Goal: Task Accomplishment & Management: Complete application form

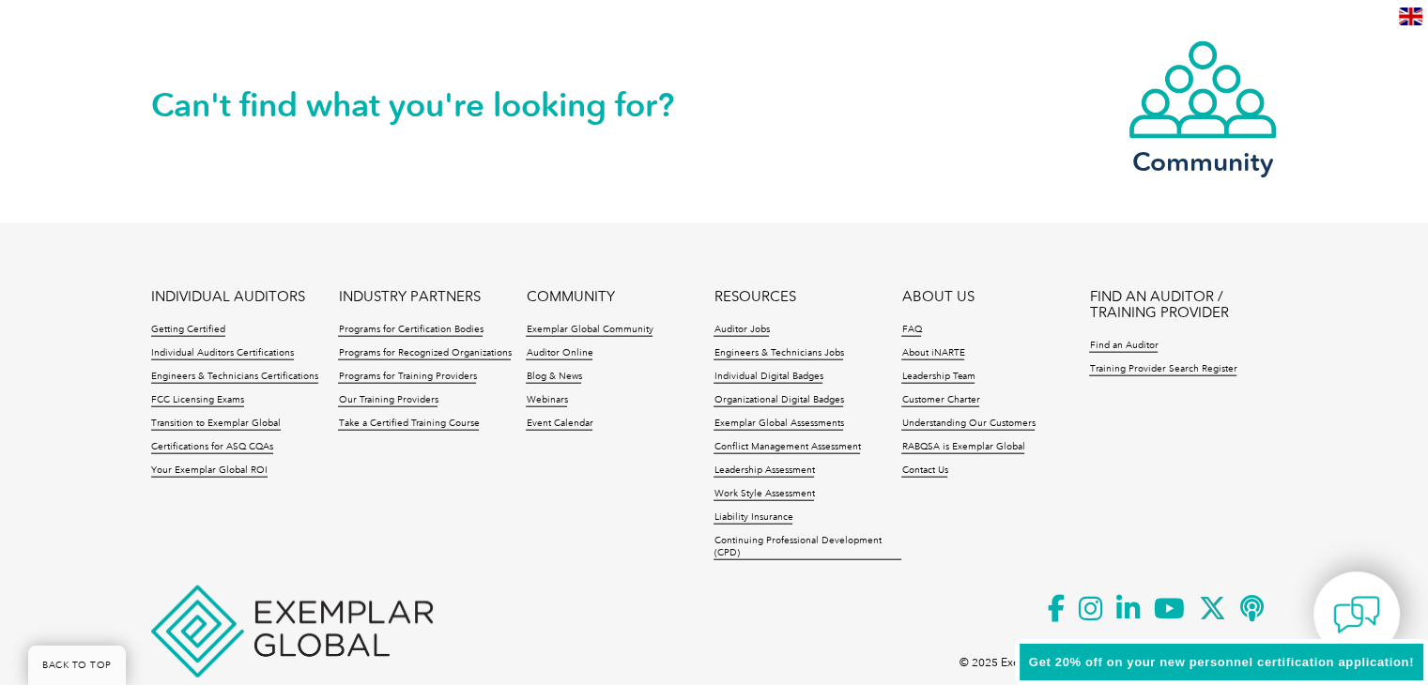
scroll to position [4364, 0]
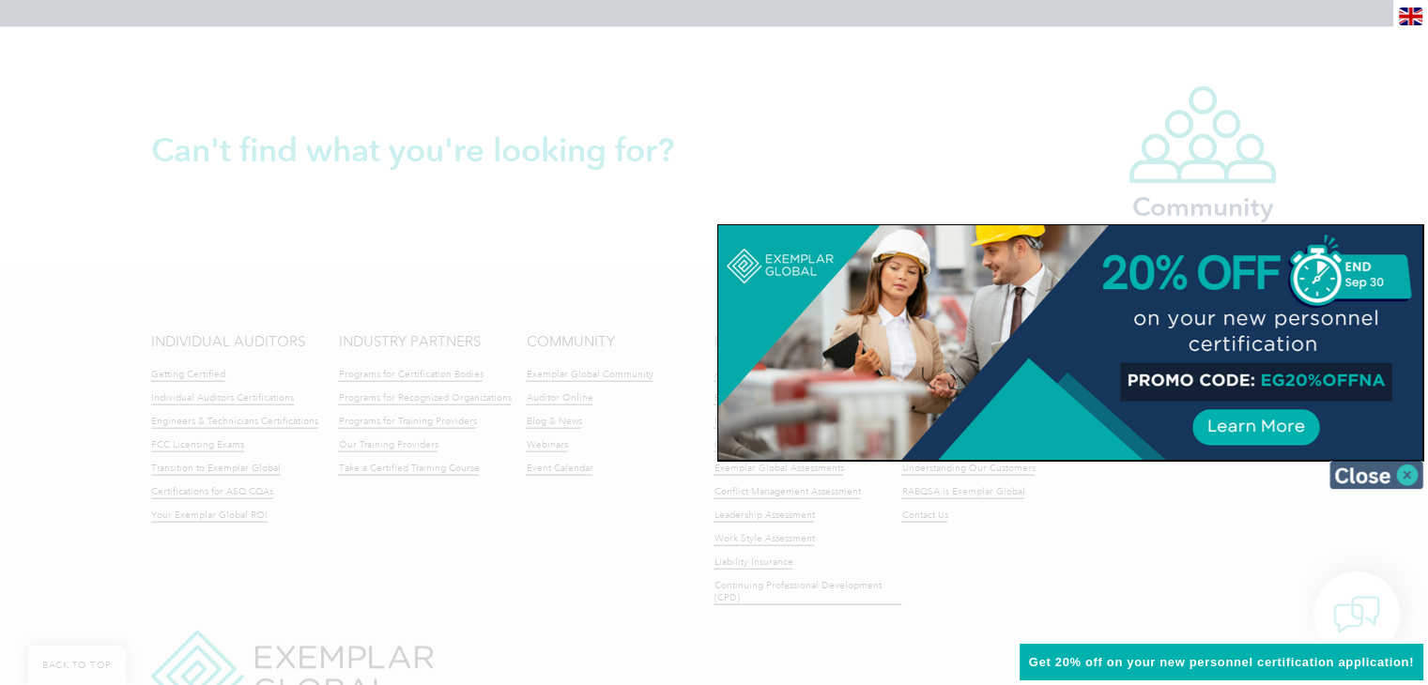
click at [1401, 468] on img at bounding box center [1376, 475] width 94 height 28
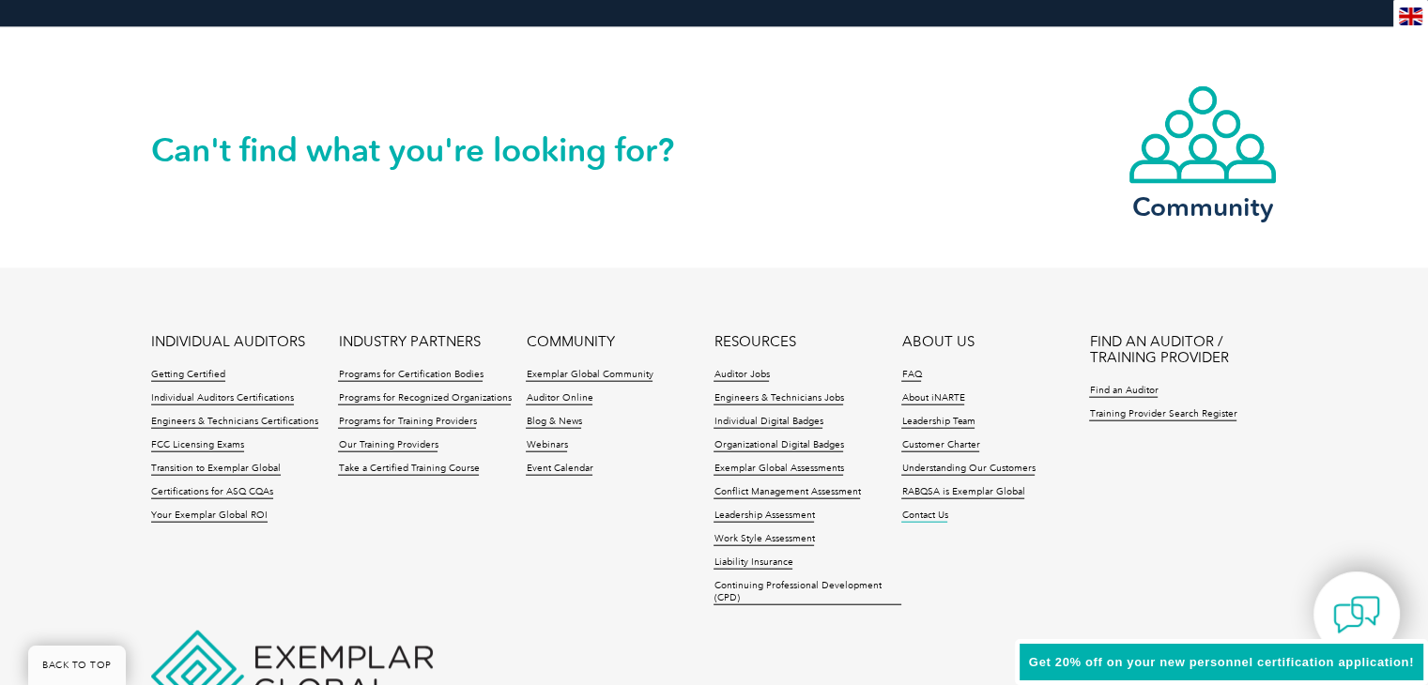
click at [928, 516] on link "Contact Us" at bounding box center [924, 516] width 46 height 13
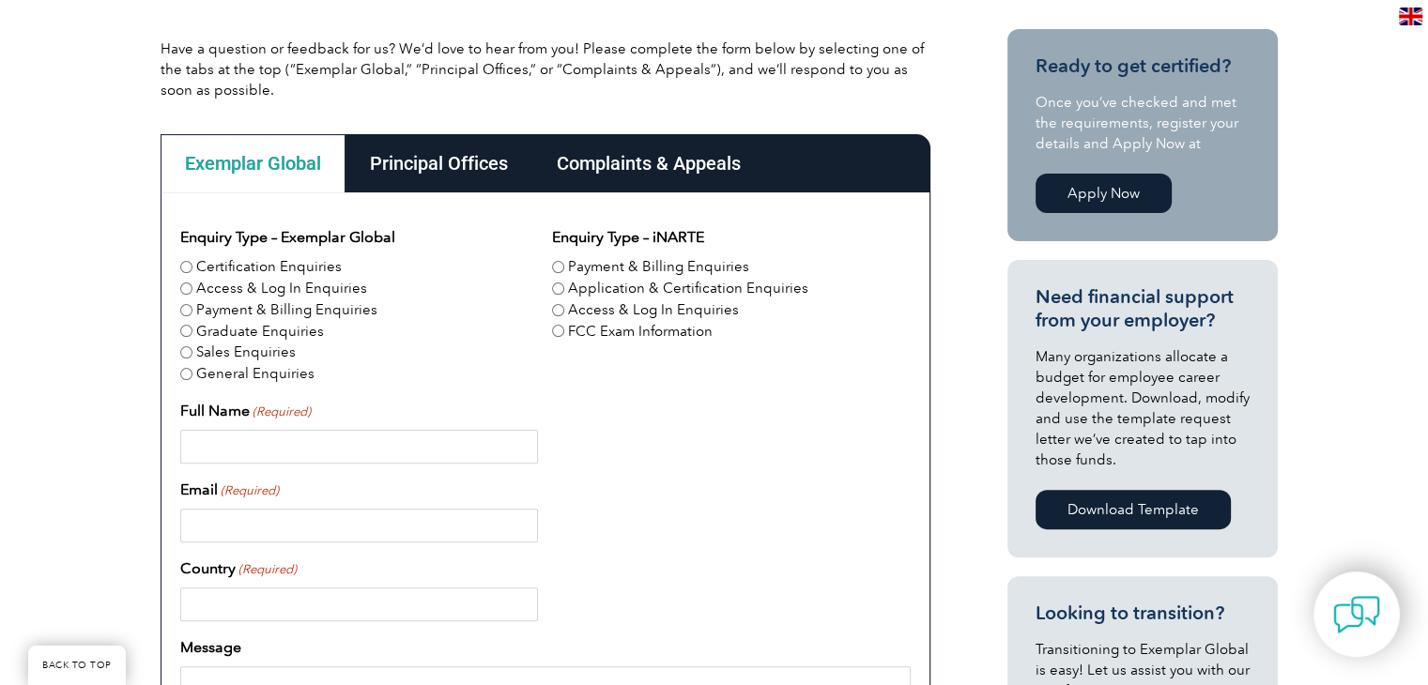
scroll to position [450, 0]
click at [187, 284] on input "Access & Log In Enquiries" at bounding box center [186, 288] width 12 height 12
radio input "true"
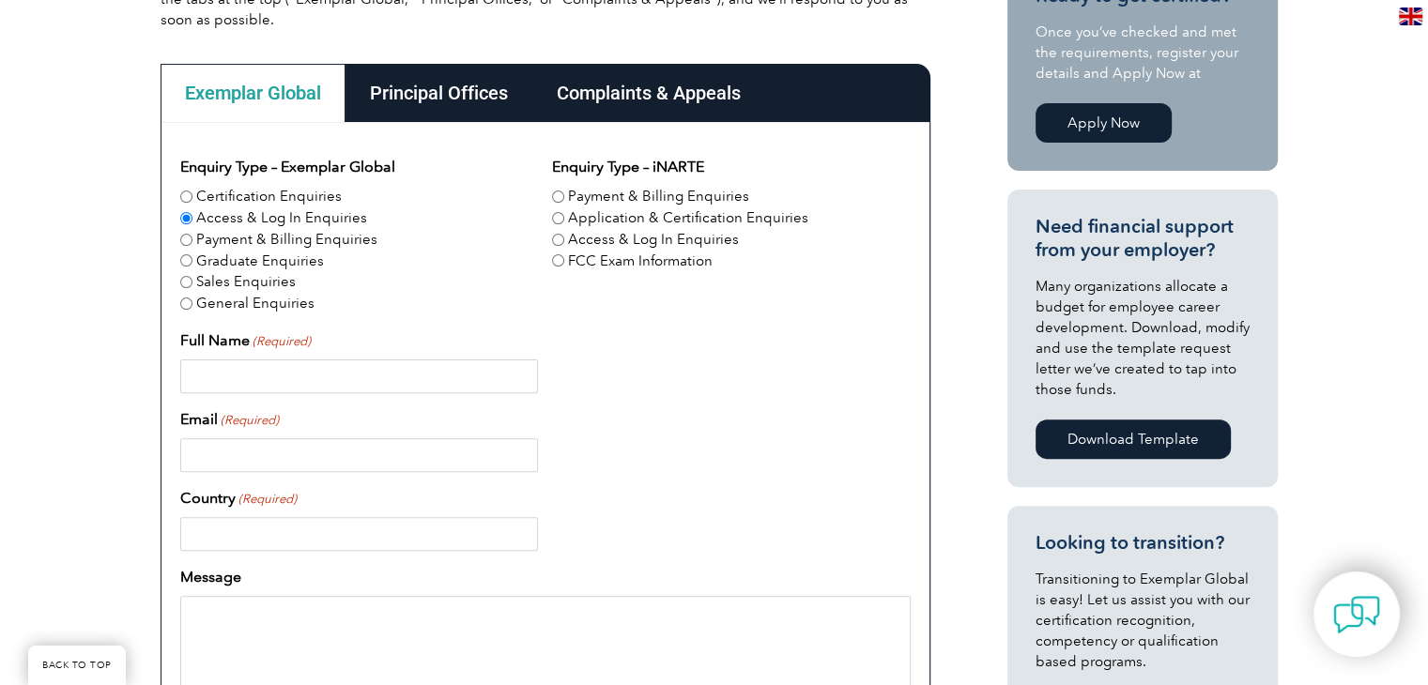
scroll to position [637, 0]
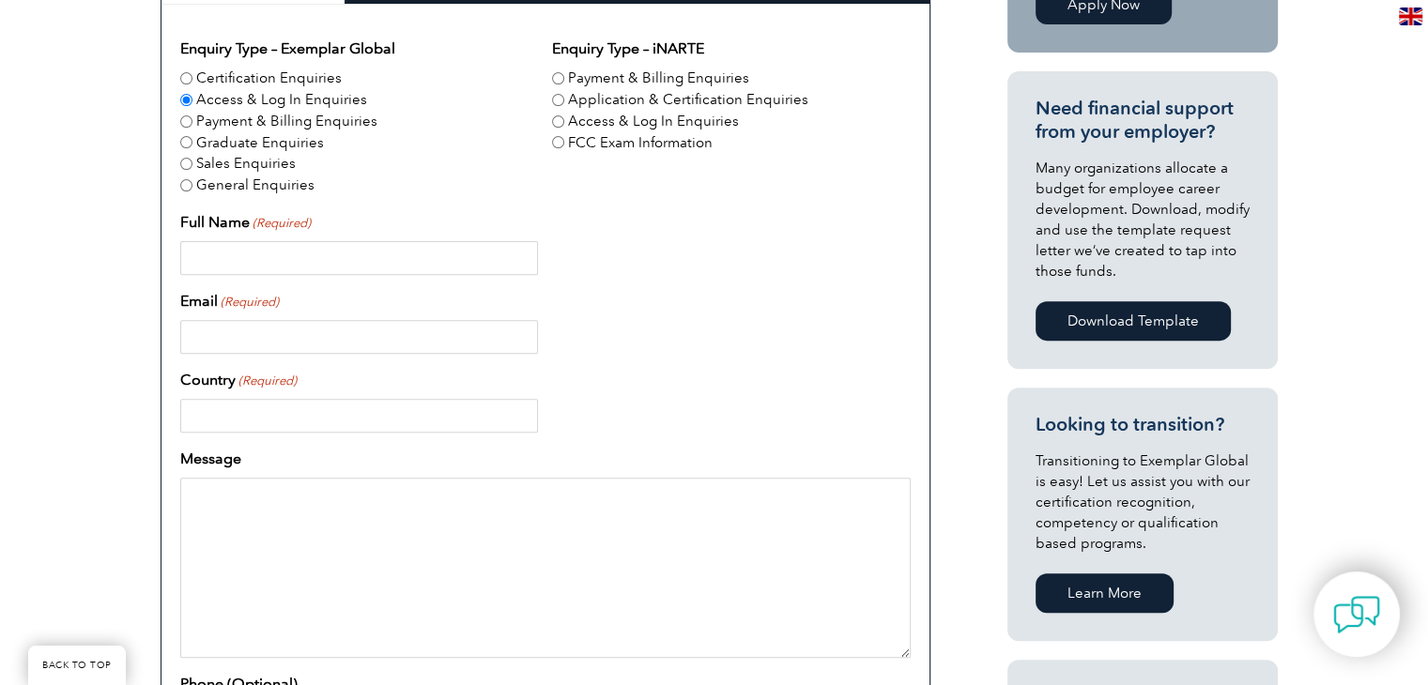
click at [209, 252] on input "Full Name (Required)" at bounding box center [359, 258] width 358 height 34
type input "DR MAHER AIDI"
type input "maher.aidi@gmail.com"
type input "Tunisie"
type input "+21650541441"
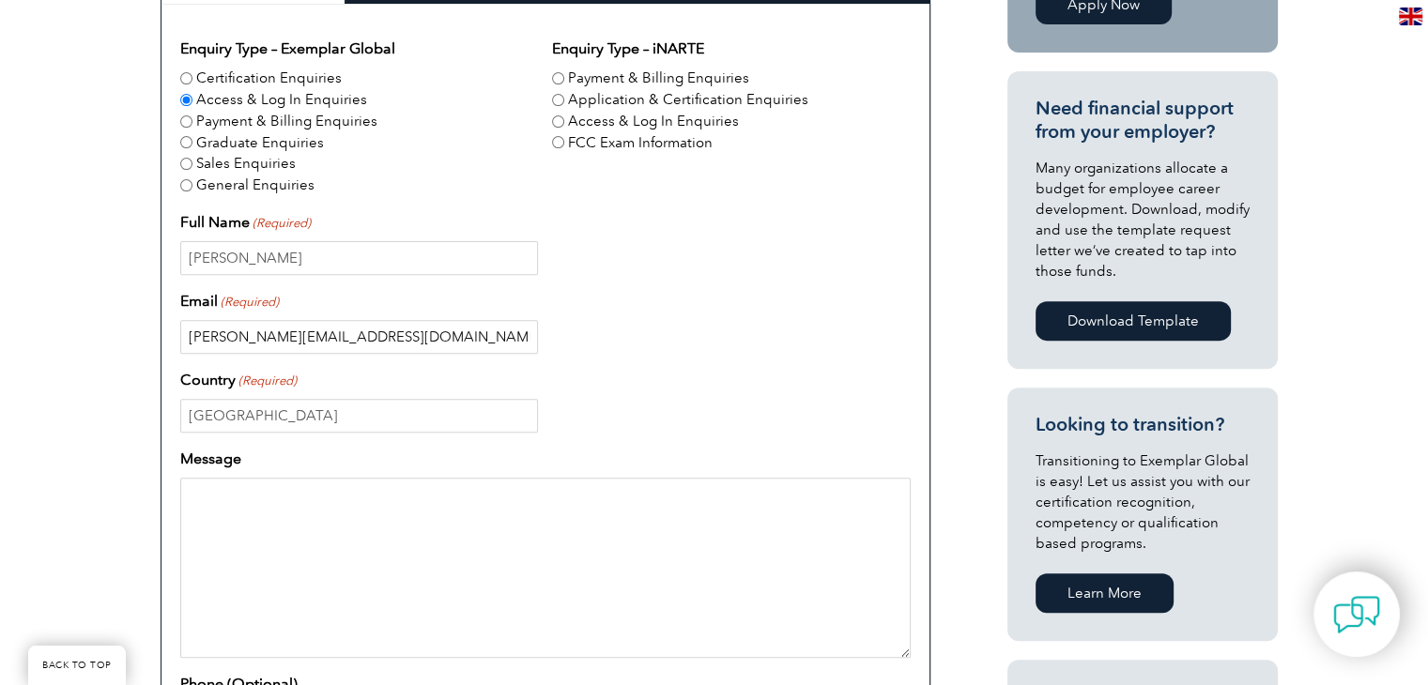
drag, startPoint x: 333, startPoint y: 341, endPoint x: 180, endPoint y: 341, distance: 153.0
click at [180, 341] on input "maher.aidi@gmail.com" at bounding box center [359, 337] width 358 height 34
type input "manager@isct-group.com"
click at [204, 503] on textarea "Message" at bounding box center [545, 568] width 730 height 180
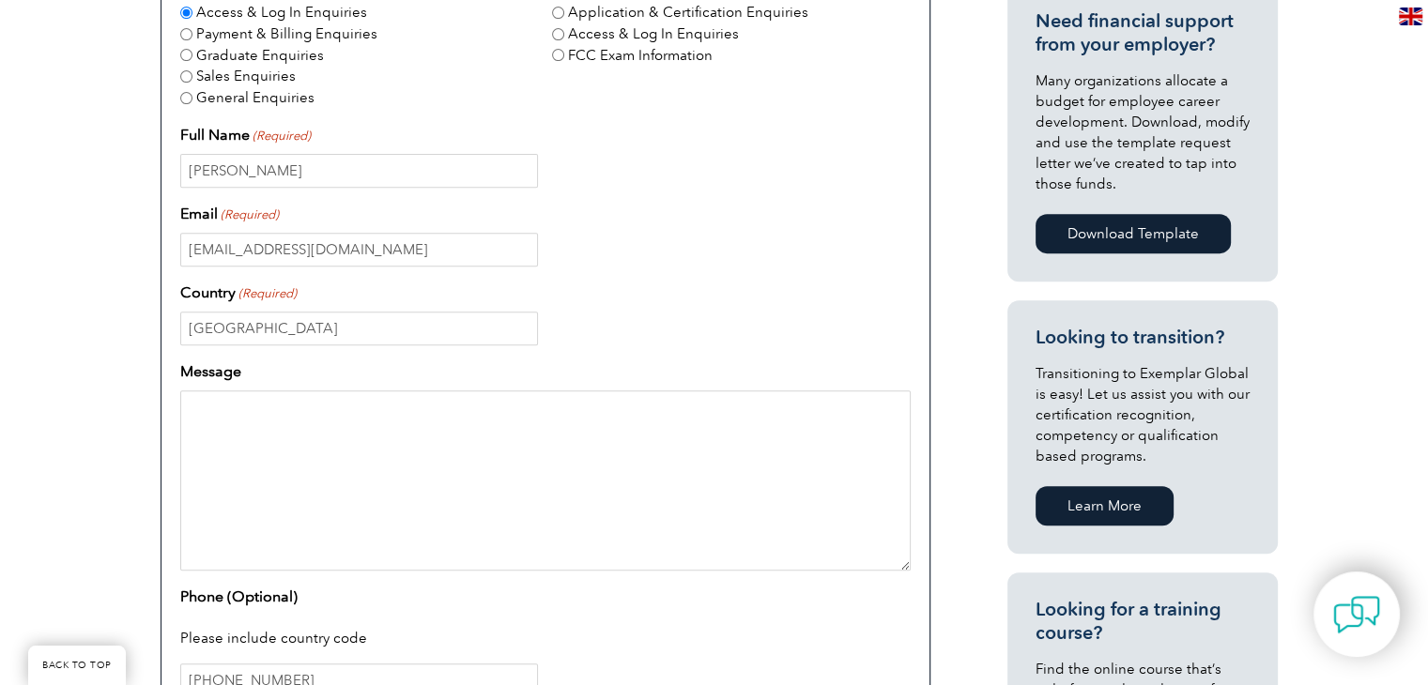
scroll to position [919, 0]
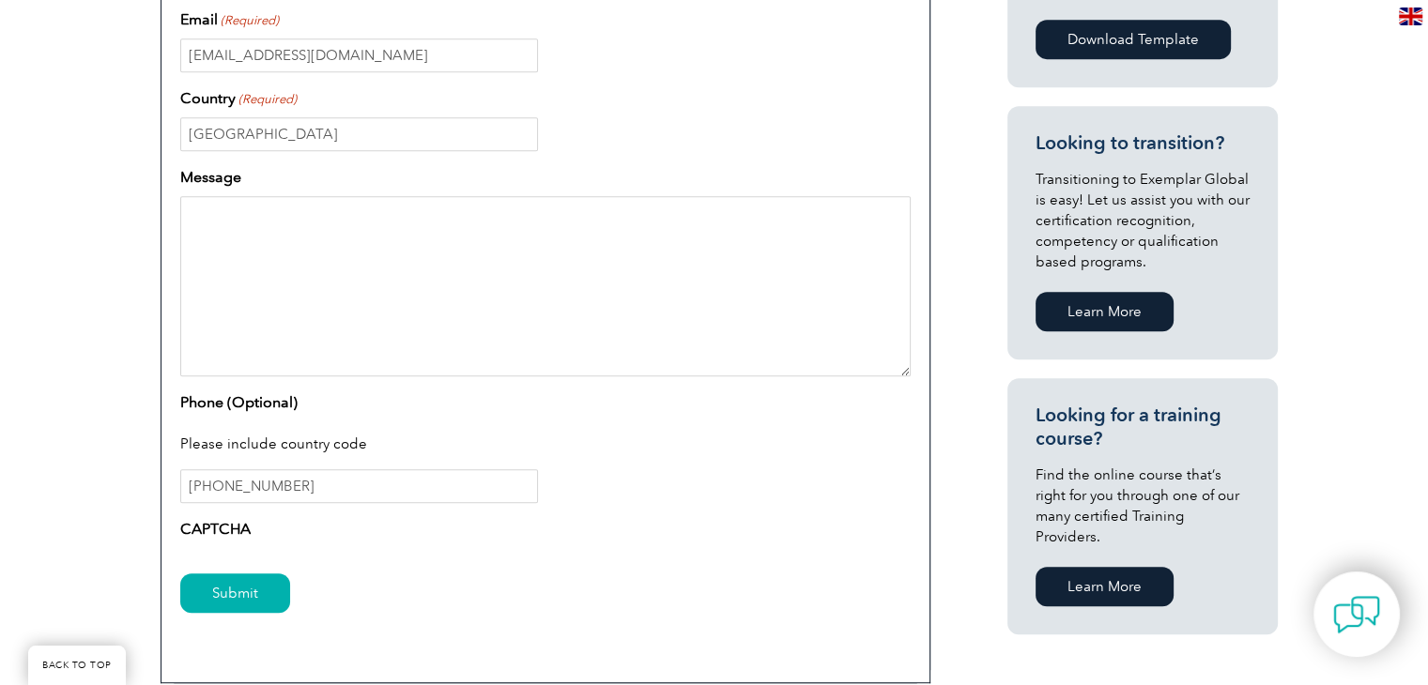
click at [249, 204] on textarea "Message" at bounding box center [545, 286] width 730 height 180
paste textarea "We have planned an ISO 21001 Lead Implementer training course for September 18,…"
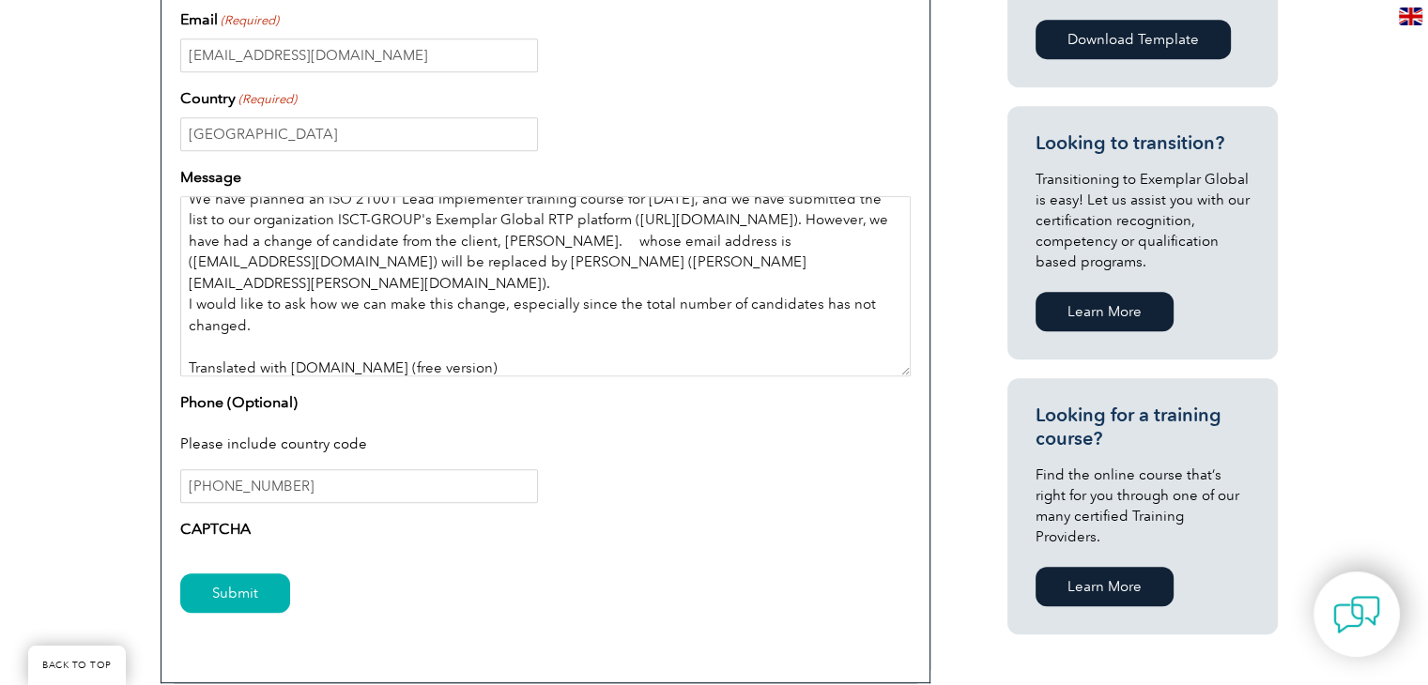
scroll to position [26, 0]
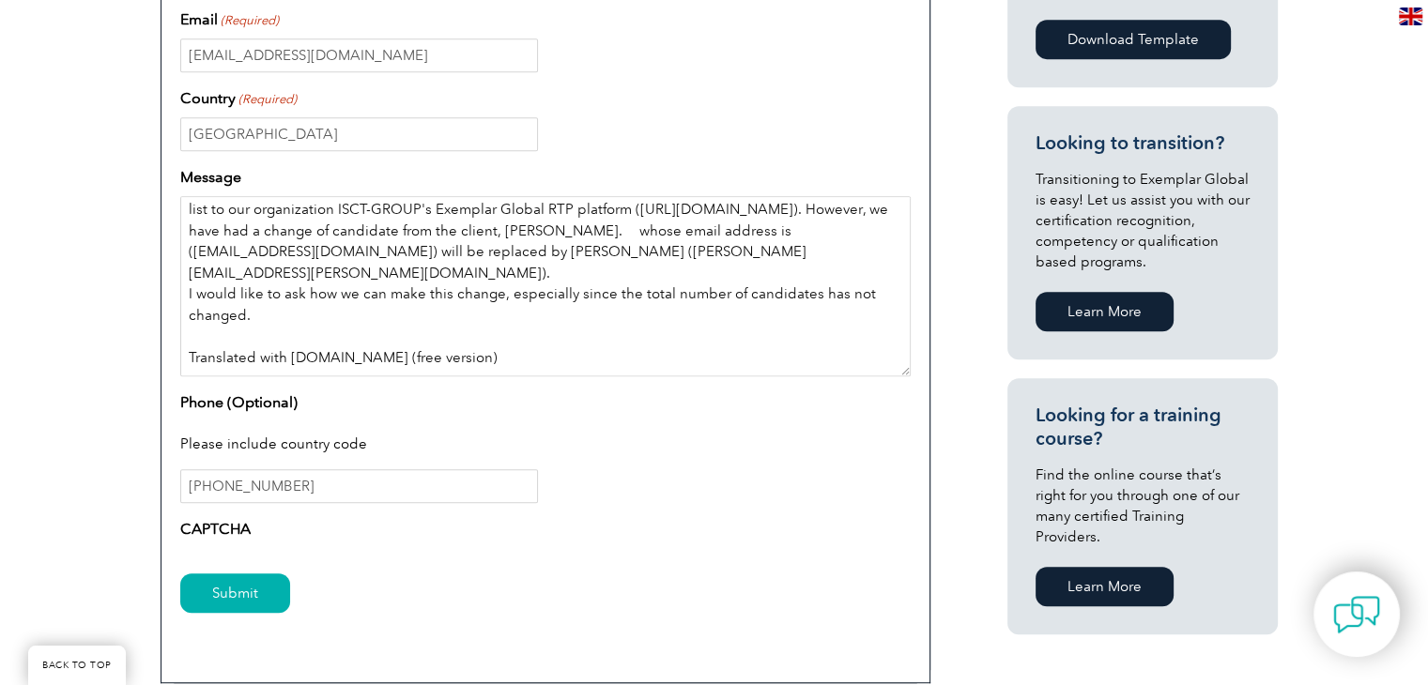
drag, startPoint x: 486, startPoint y: 373, endPoint x: 183, endPoint y: 339, distance: 305.1
click at [183, 339] on textarea "We have planned an ISO 21001 Lead Implementer training course for September 18,…" at bounding box center [545, 286] width 730 height 180
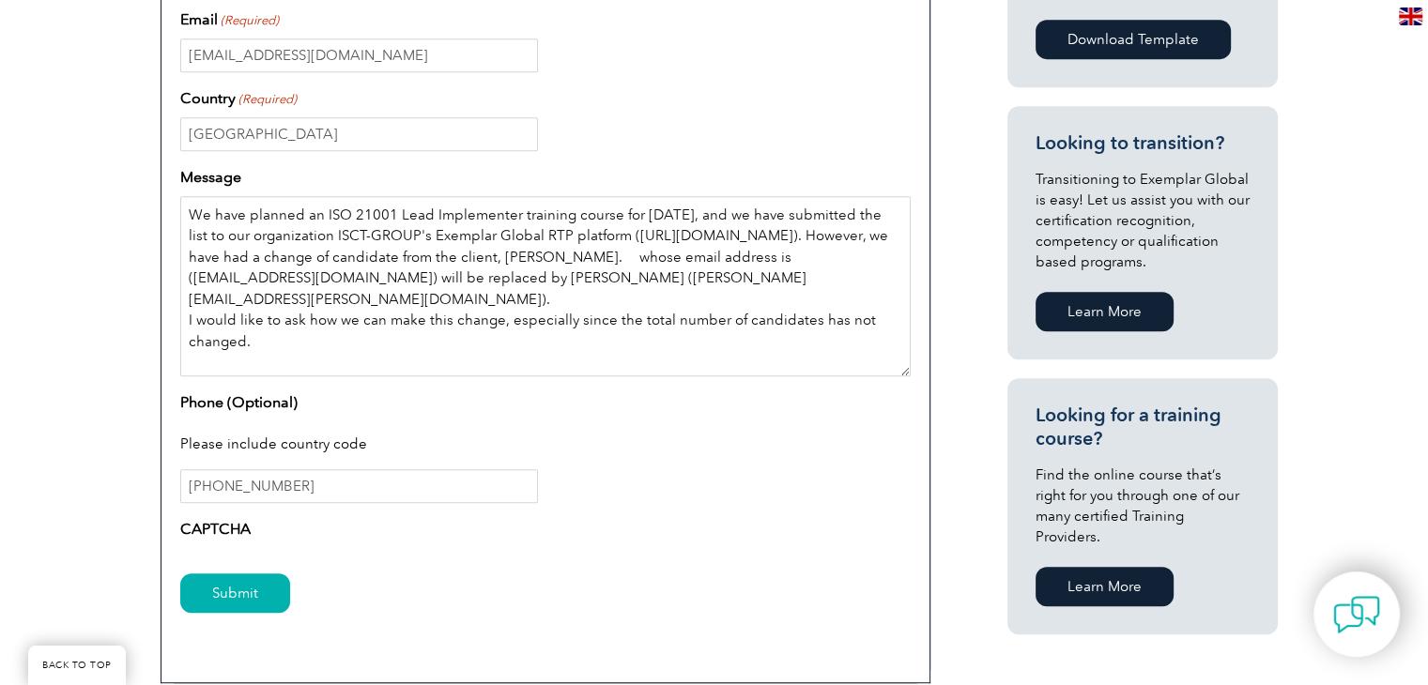
scroll to position [0, 0]
type textarea "We have planned an ISO 21001 Lead Implementer training course for September 18,…"
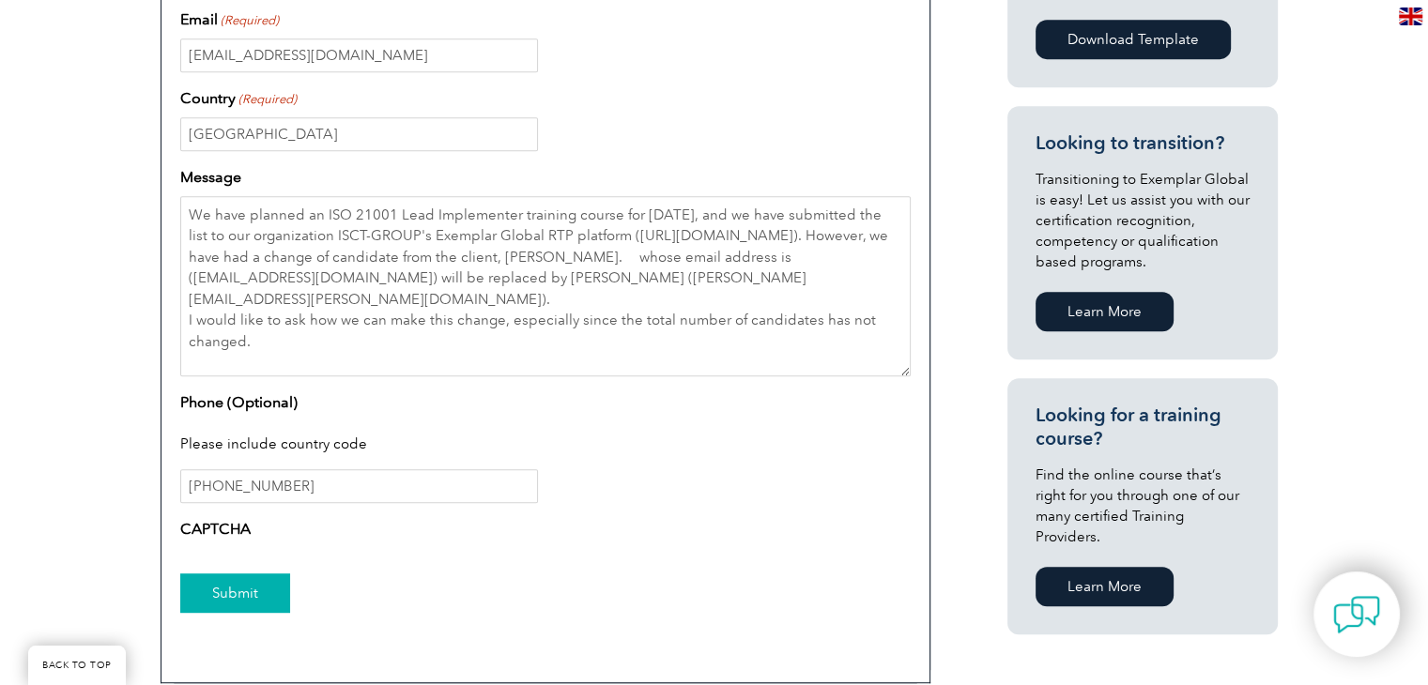
click at [245, 588] on input "Submit" at bounding box center [235, 593] width 110 height 39
click at [244, 594] on input "Submit" at bounding box center [235, 593] width 110 height 39
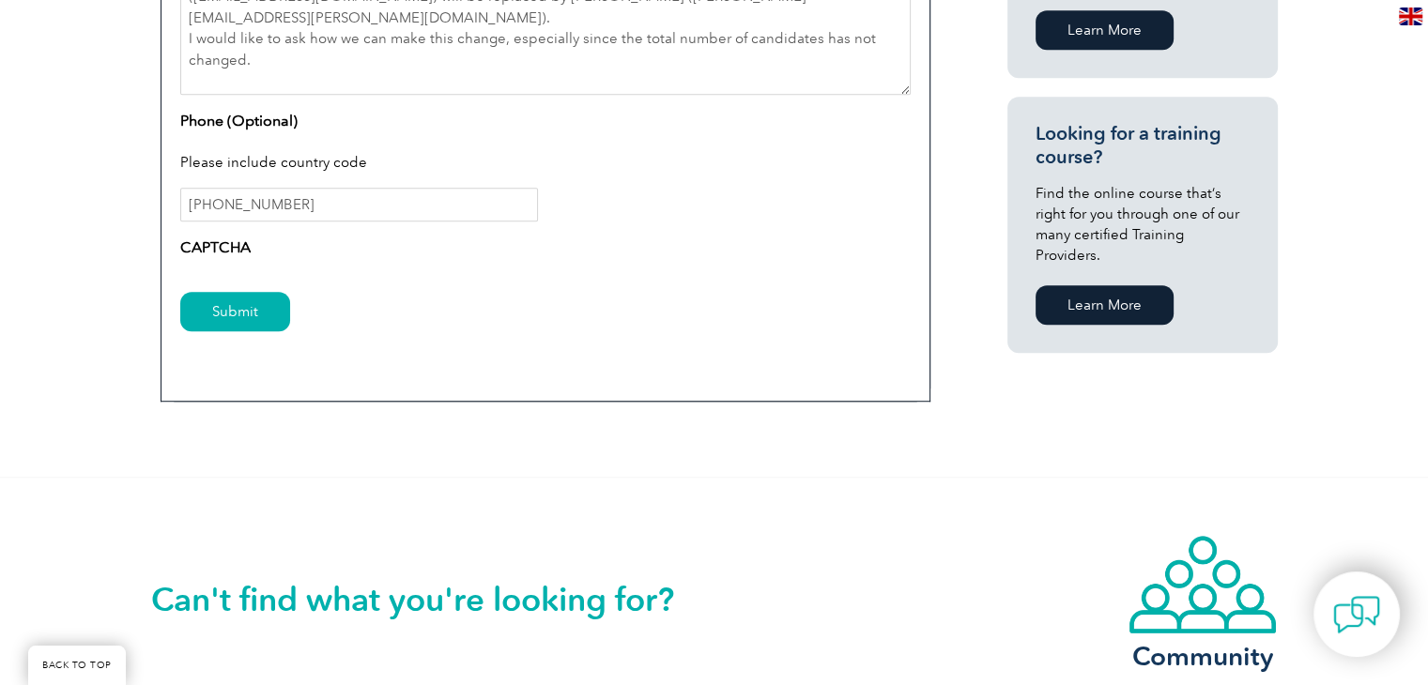
scroll to position [1295, 0]
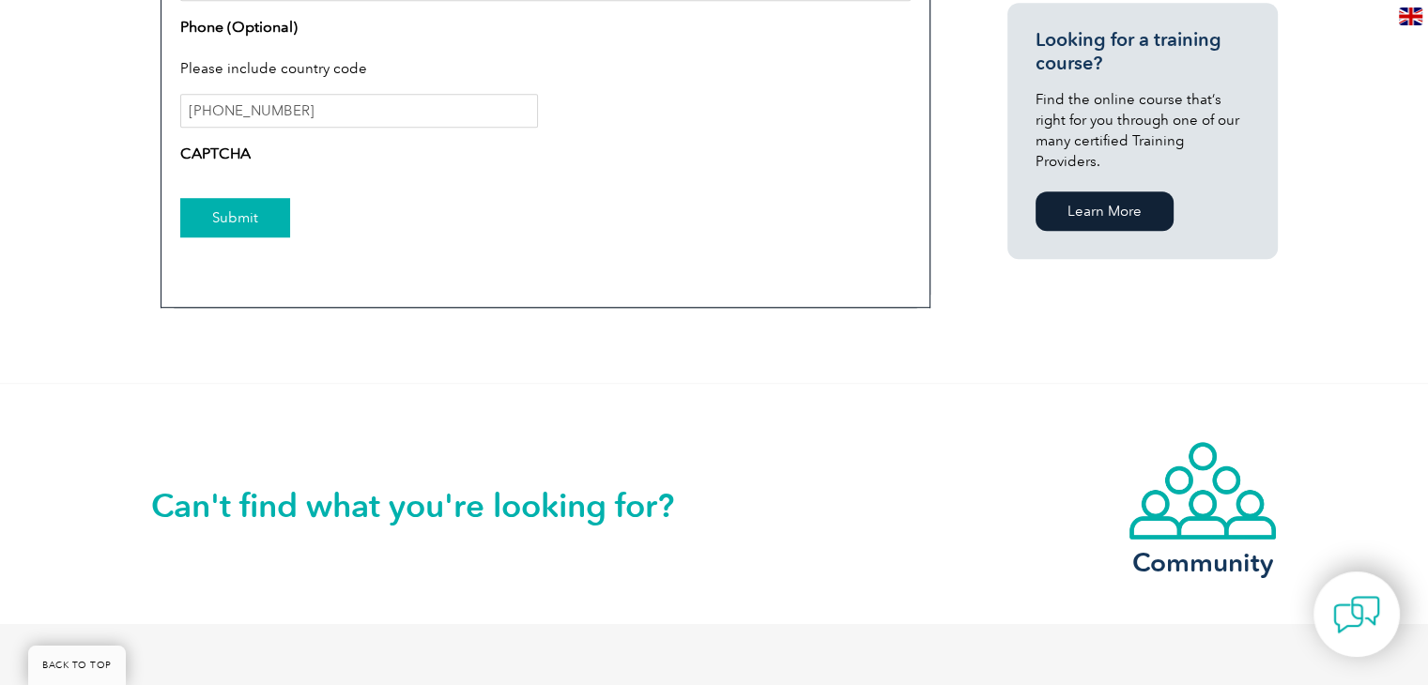
click at [229, 203] on input "Submit" at bounding box center [235, 217] width 110 height 39
click at [236, 147] on label "CAPTCHA" at bounding box center [215, 154] width 70 height 23
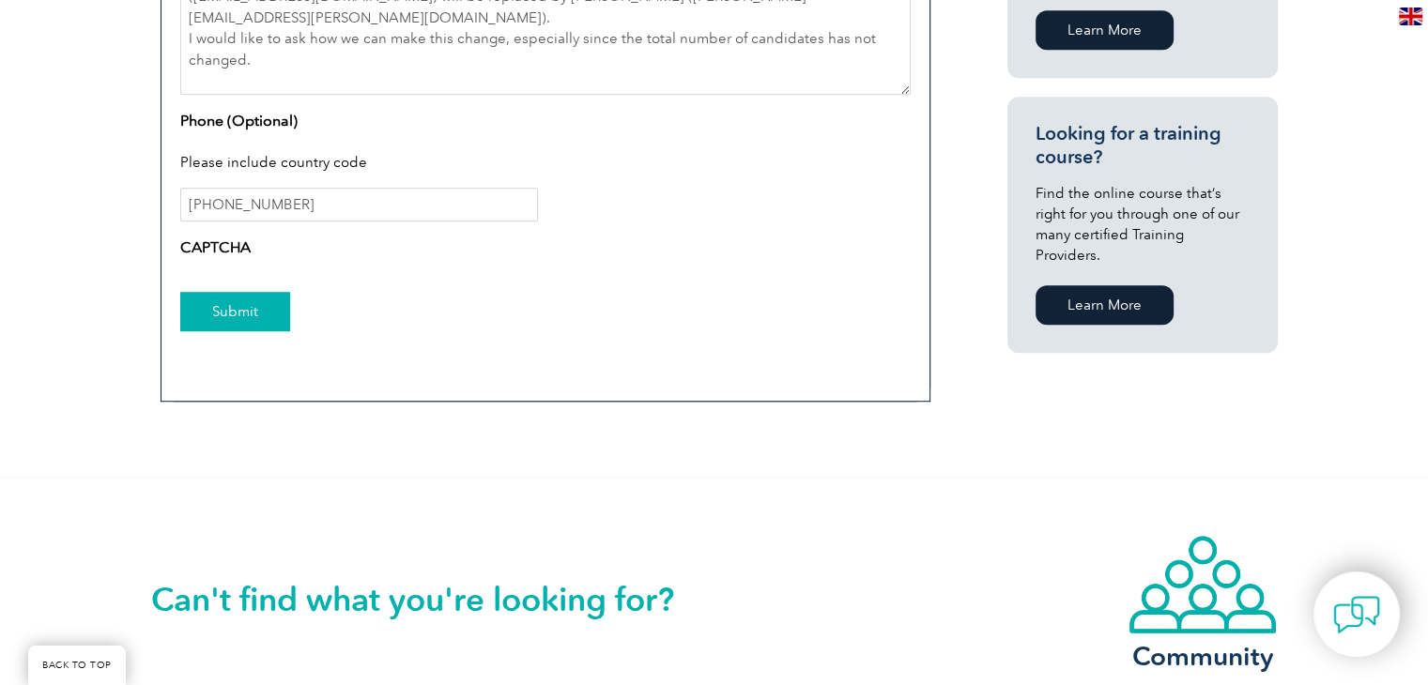
click at [233, 316] on input "Submit" at bounding box center [235, 311] width 110 height 39
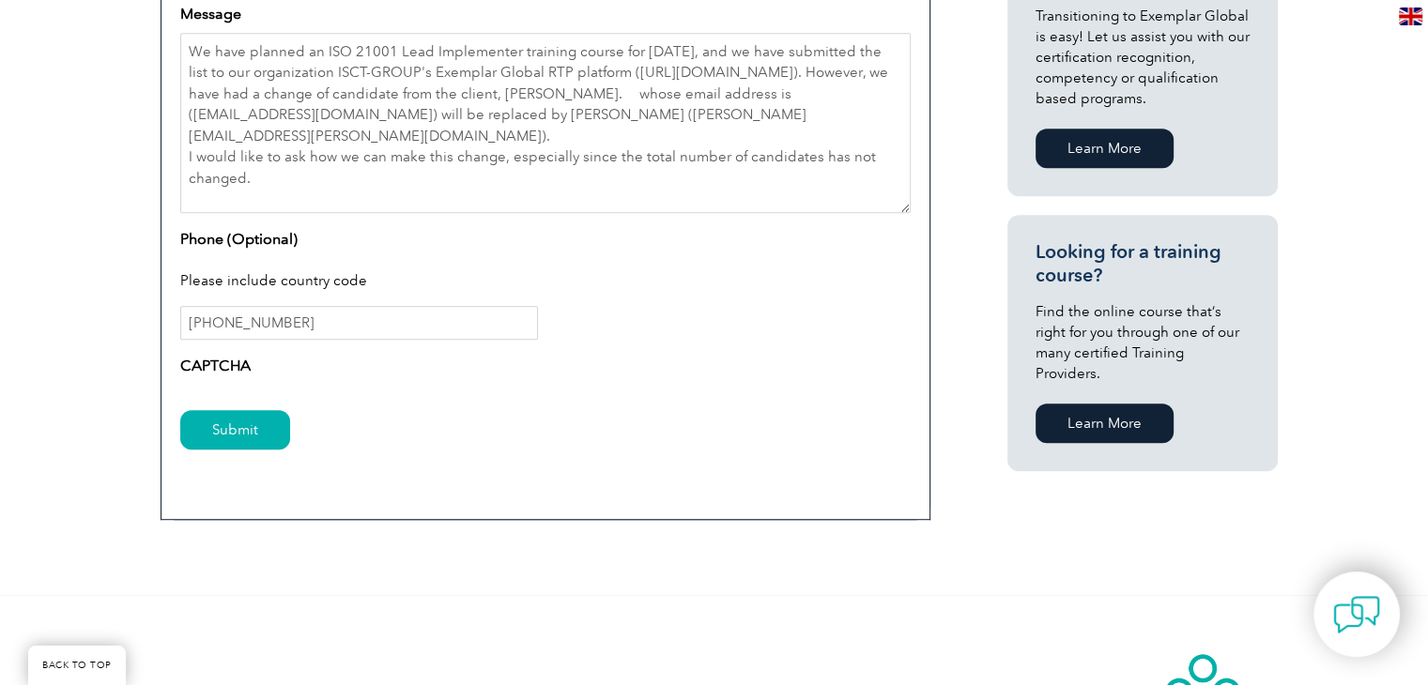
scroll to position [1107, 0]
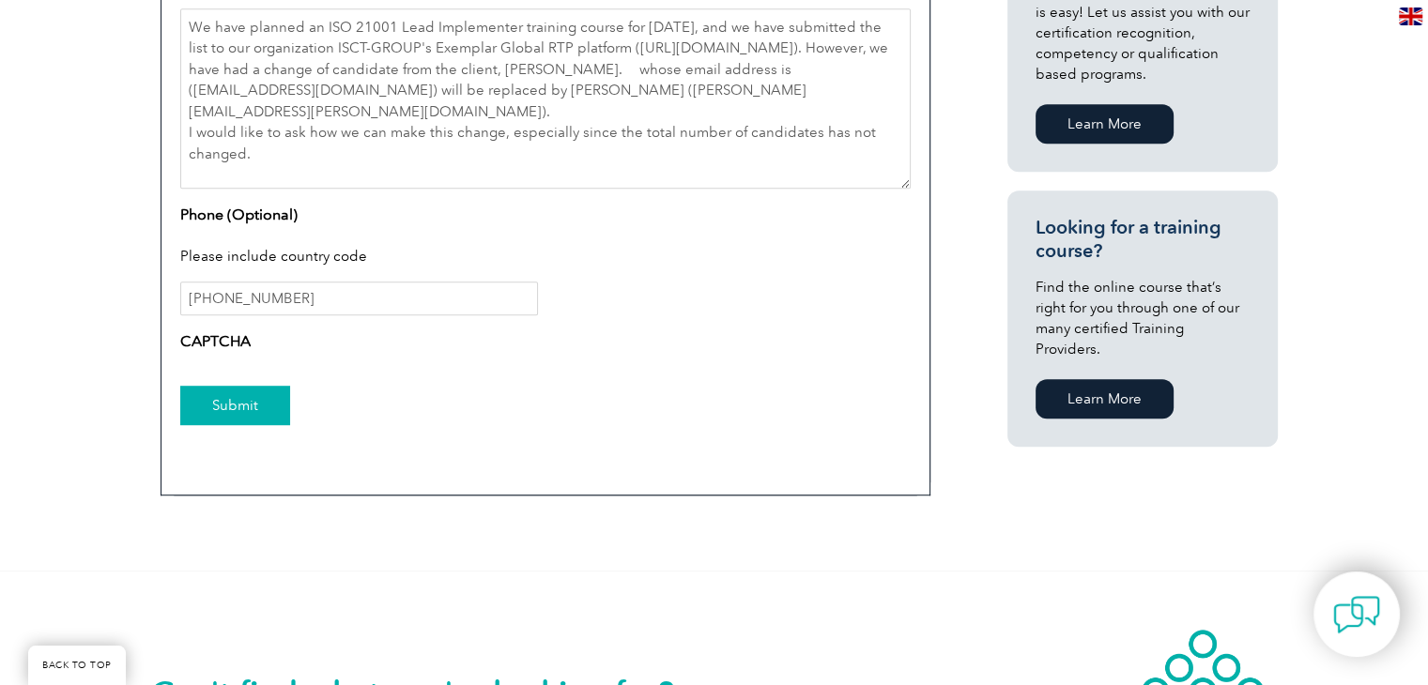
click at [203, 398] on input "Submit" at bounding box center [235, 405] width 110 height 39
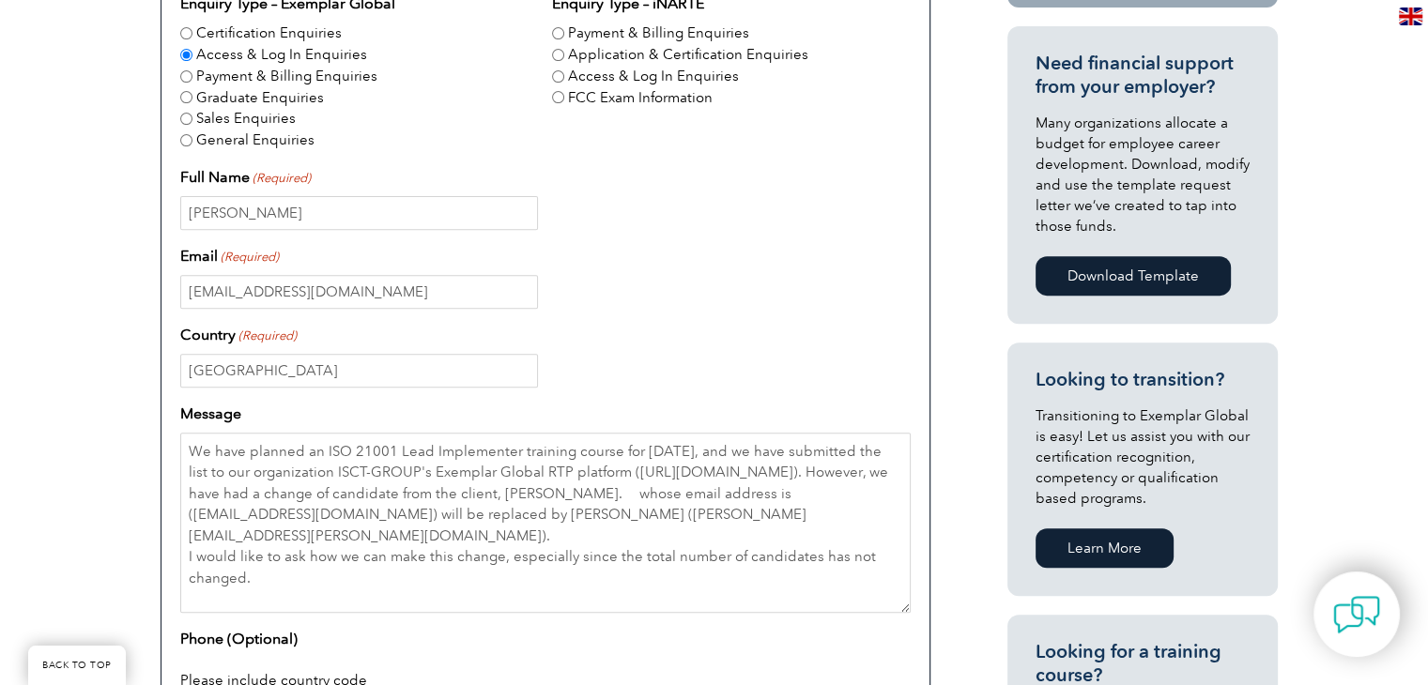
scroll to position [637, 0]
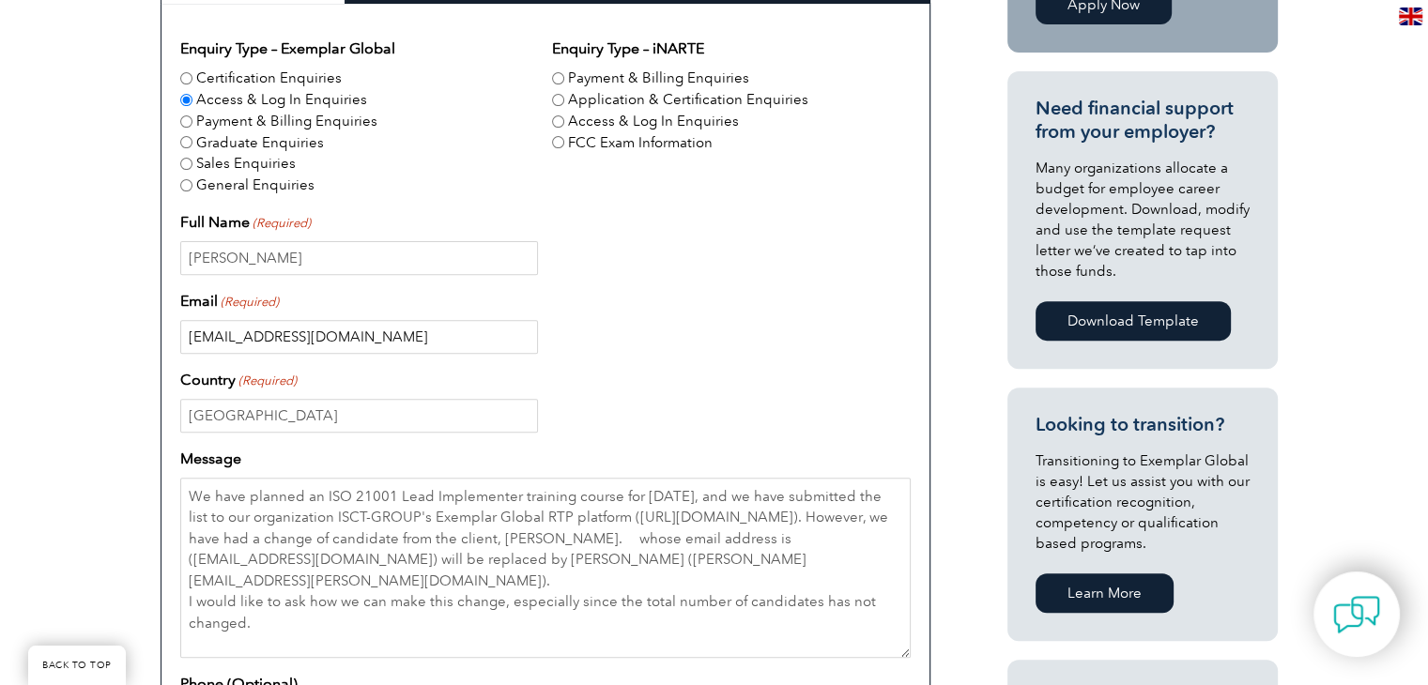
click at [284, 333] on input "manager@isct-group.com" at bounding box center [359, 337] width 358 height 34
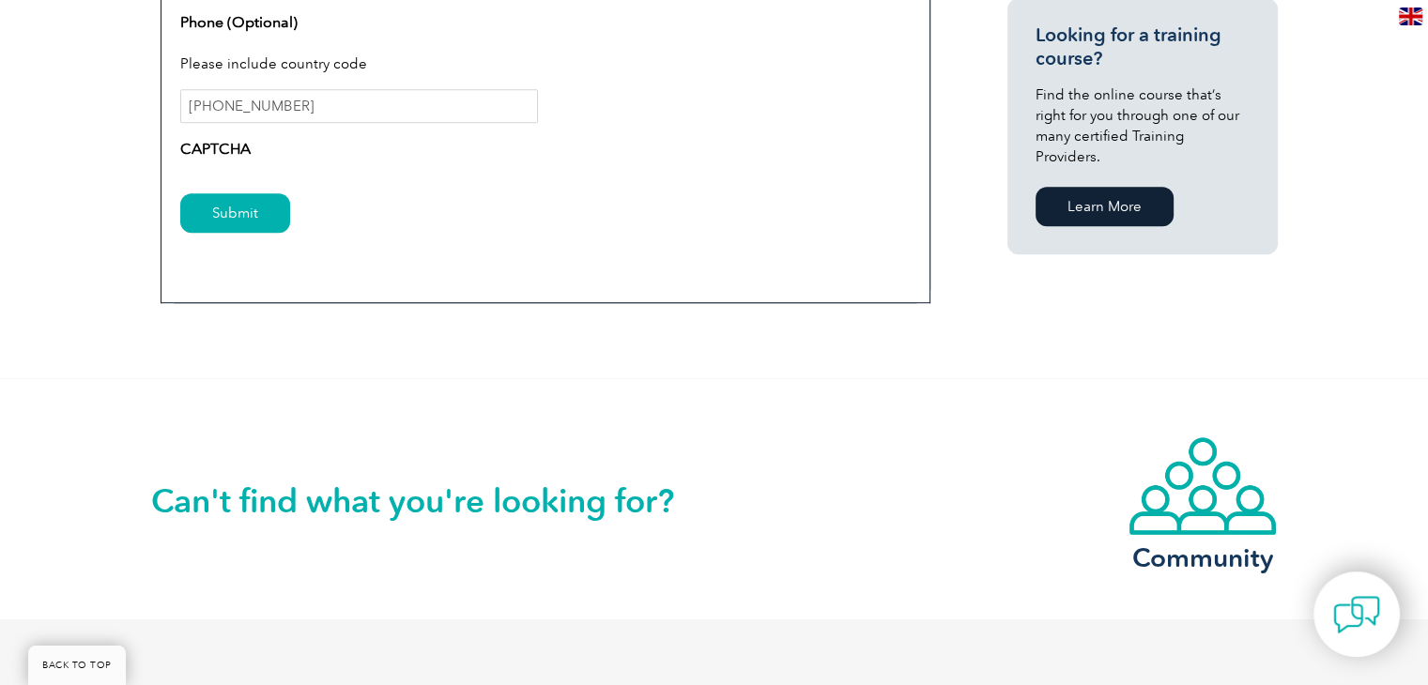
scroll to position [1295, 0]
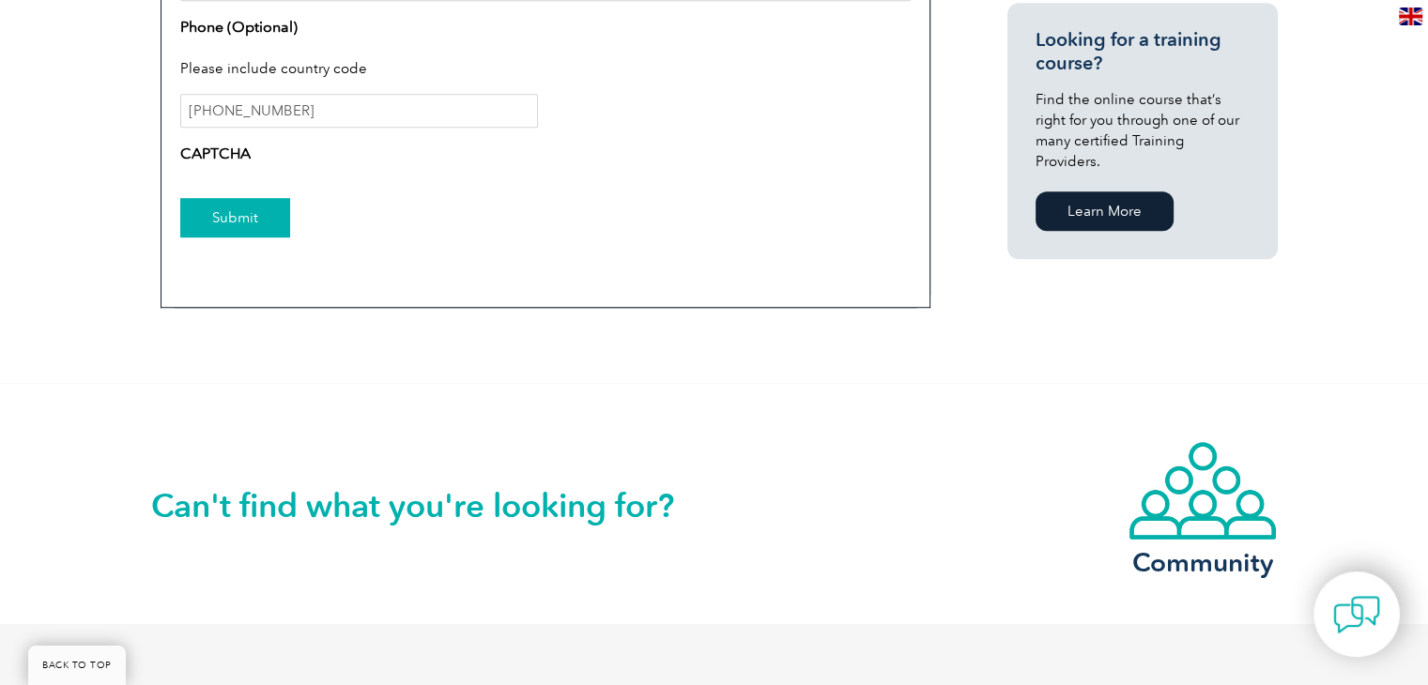
click at [244, 223] on input "Submit" at bounding box center [235, 217] width 110 height 39
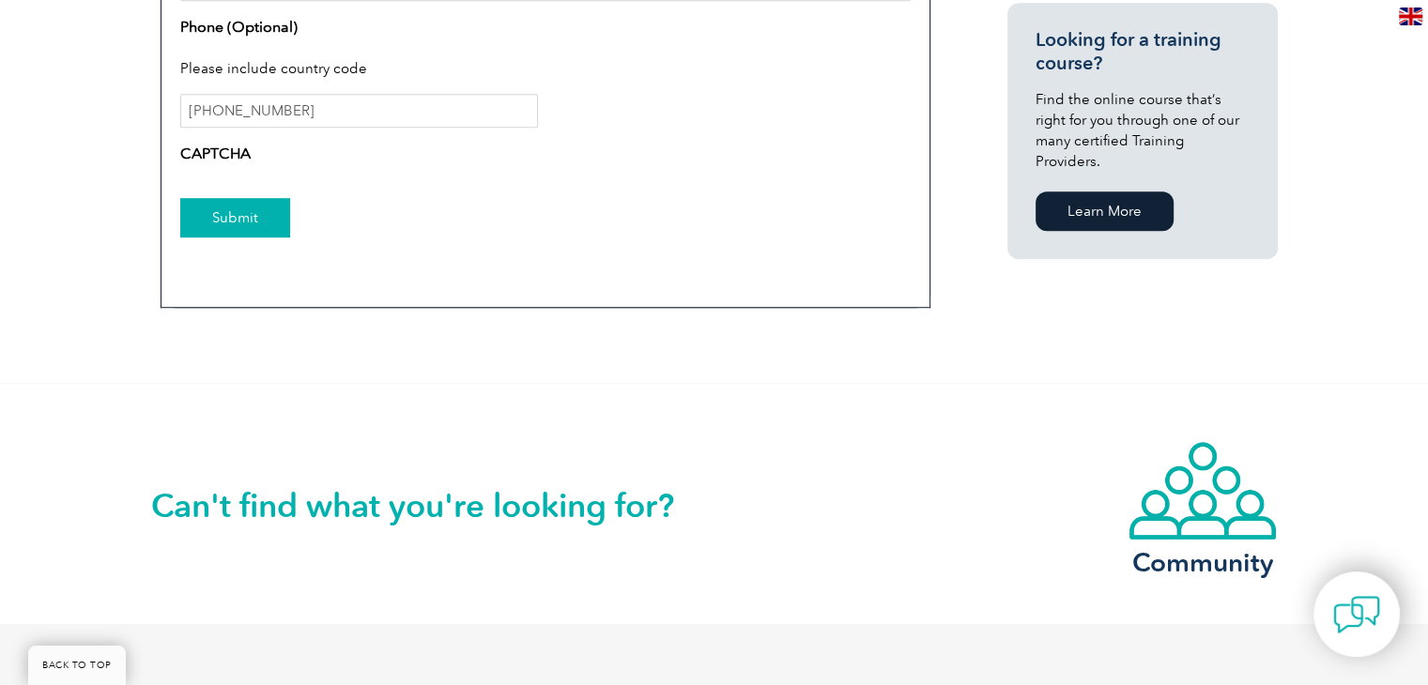
click at [244, 223] on input "Submit" at bounding box center [235, 217] width 110 height 39
click at [224, 162] on label "CAPTCHA" at bounding box center [215, 154] width 70 height 23
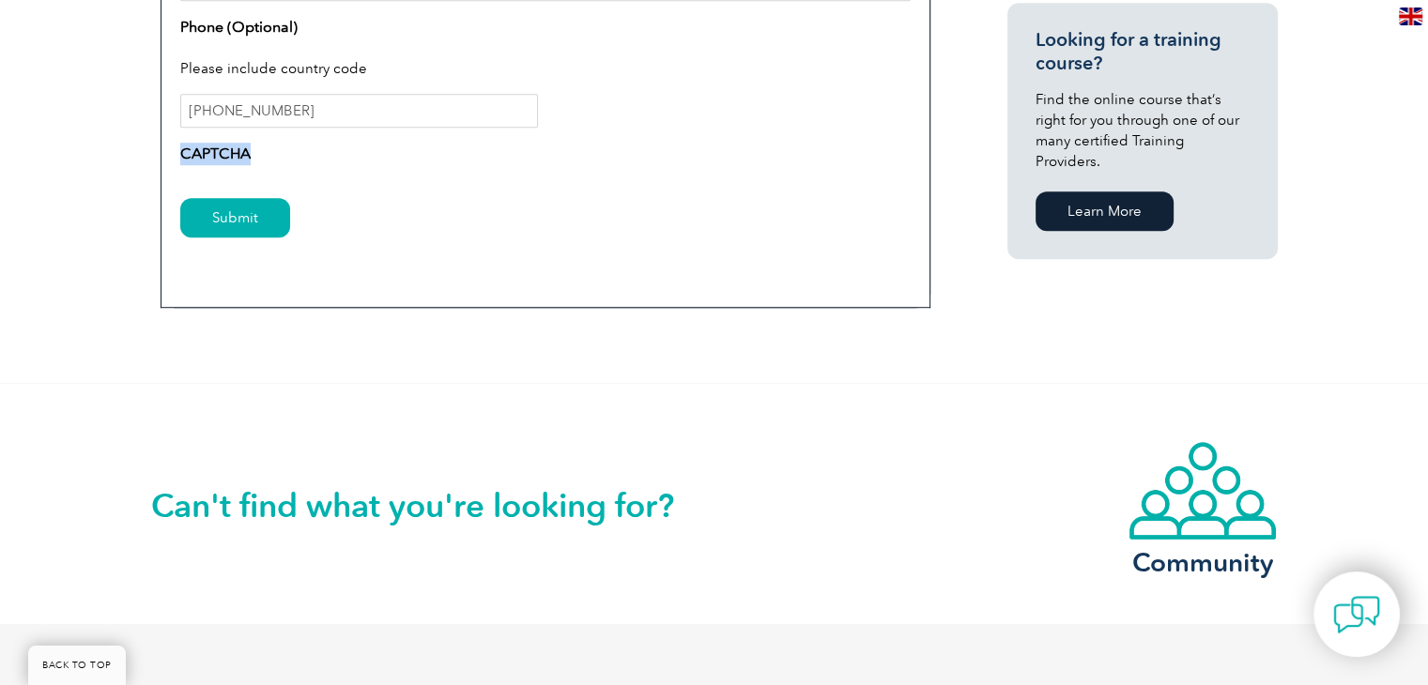
click at [224, 162] on label "CAPTCHA" at bounding box center [215, 154] width 70 height 23
click at [233, 217] on input "Submit" at bounding box center [235, 217] width 110 height 39
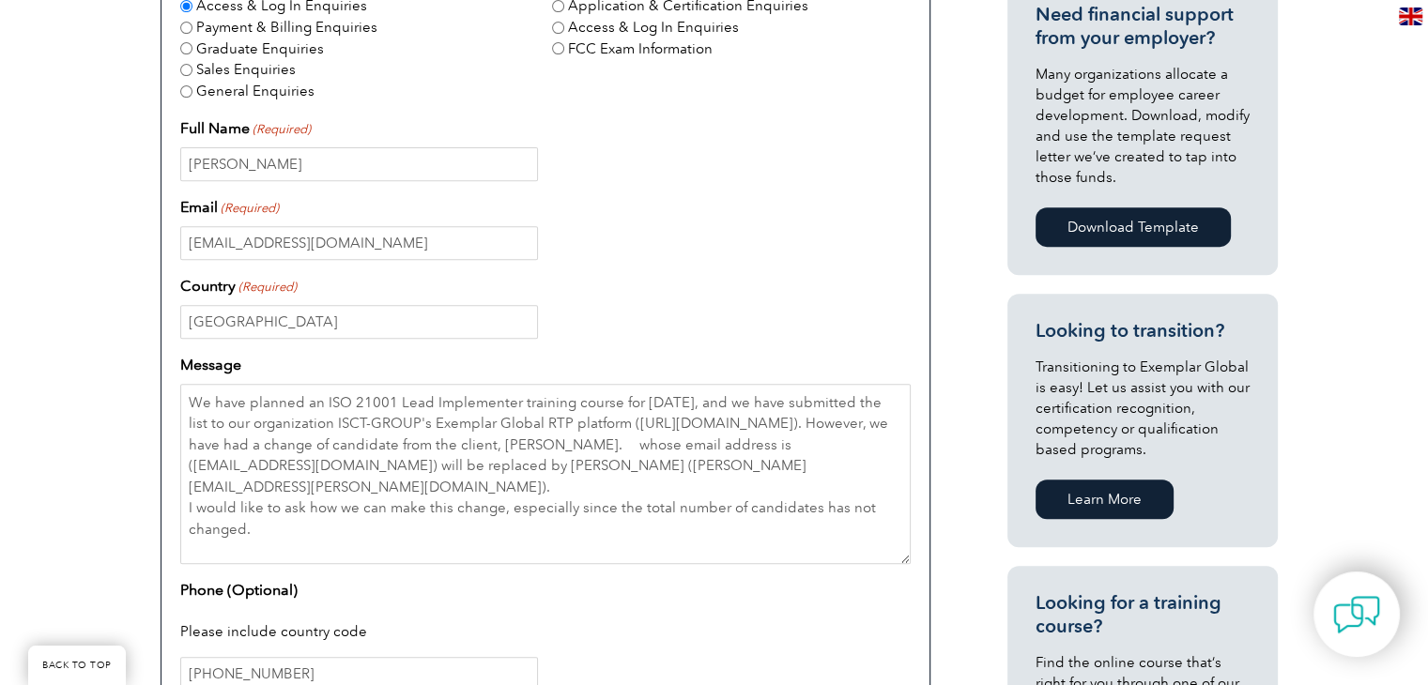
scroll to position [450, 0]
